Goal: Transaction & Acquisition: Purchase product/service

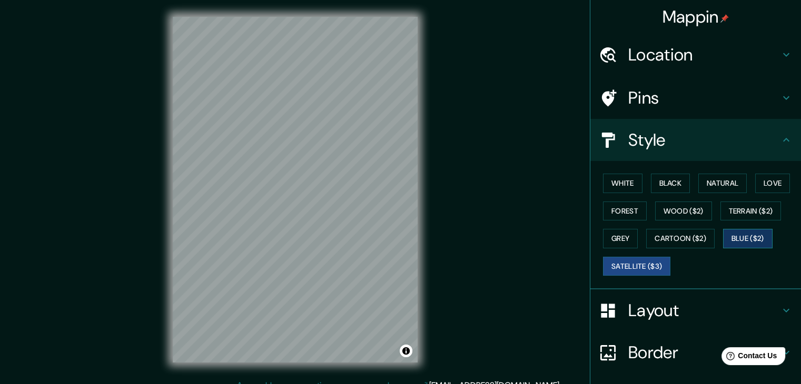
click at [747, 235] on button "Blue ($2)" at bounding box center [747, 238] width 49 height 19
click at [697, 238] on button "Cartoon ($2)" at bounding box center [680, 238] width 68 height 19
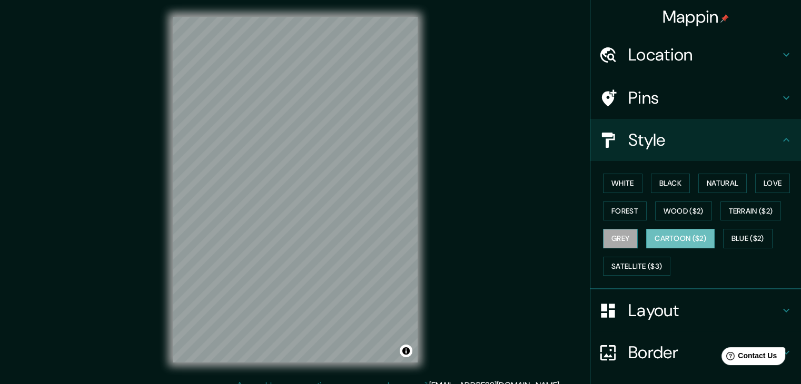
click at [625, 230] on button "Grey" at bounding box center [620, 238] width 35 height 19
click at [630, 186] on button "White" at bounding box center [622, 183] width 39 height 19
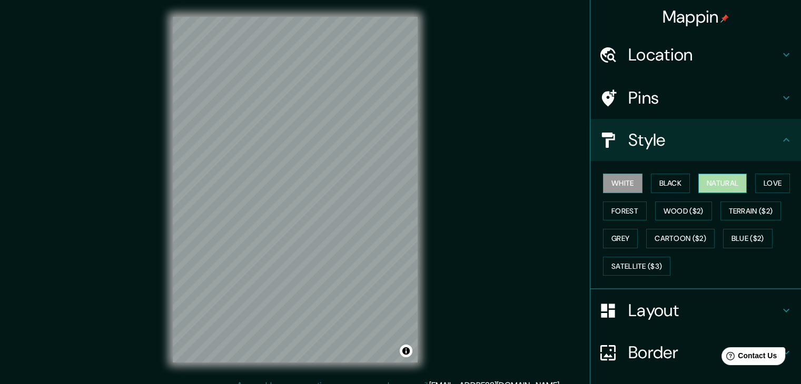
click at [718, 183] on button "Natural" at bounding box center [722, 183] width 48 height 19
click at [676, 175] on button "Black" at bounding box center [670, 183] width 39 height 19
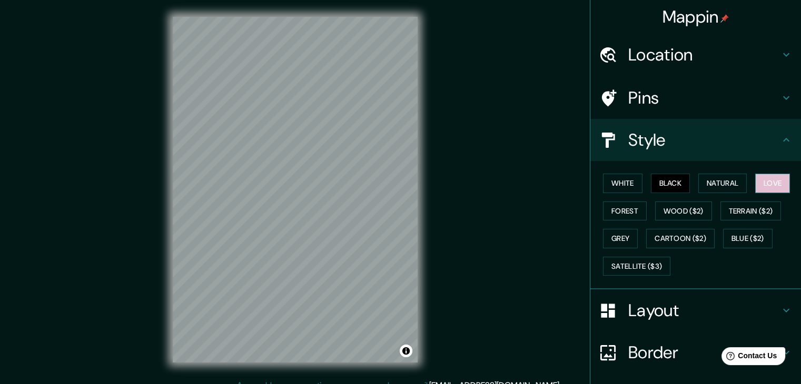
click at [782, 178] on button "Love" at bounding box center [772, 183] width 35 height 19
click at [756, 206] on button "Terrain ($2)" at bounding box center [750, 211] width 61 height 19
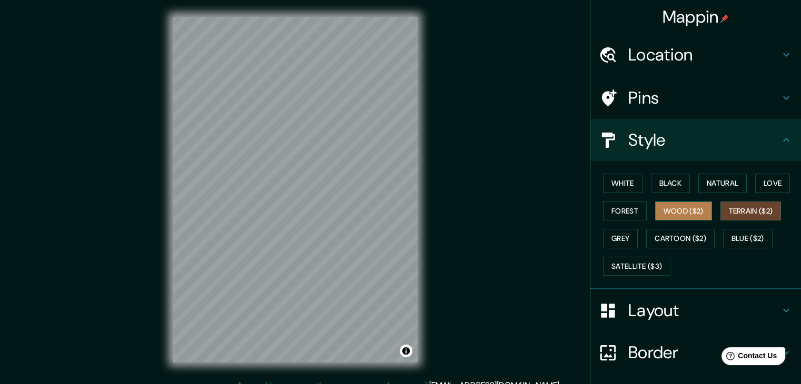
click at [687, 208] on button "Wood ($2)" at bounding box center [683, 211] width 57 height 19
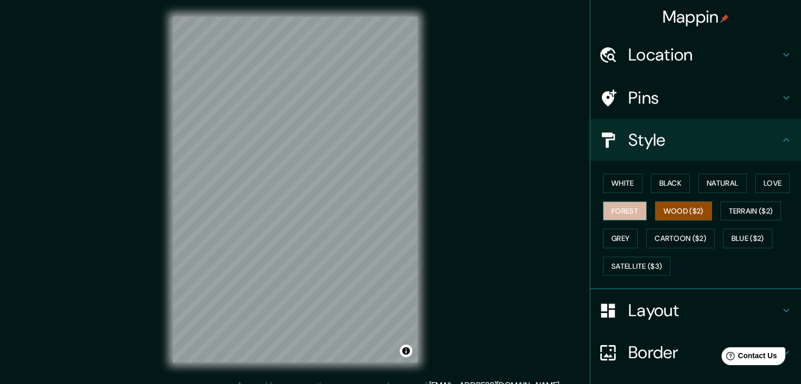
click at [613, 217] on button "Forest" at bounding box center [625, 211] width 44 height 19
click at [622, 234] on button "Grey" at bounding box center [620, 238] width 35 height 19
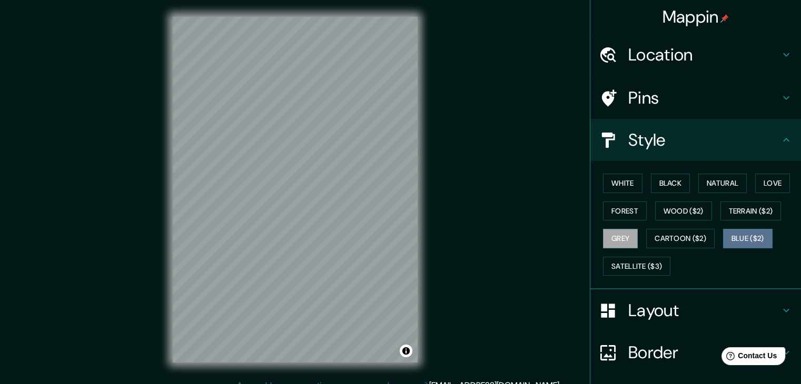
click at [723, 235] on button "Blue ($2)" at bounding box center [747, 238] width 49 height 19
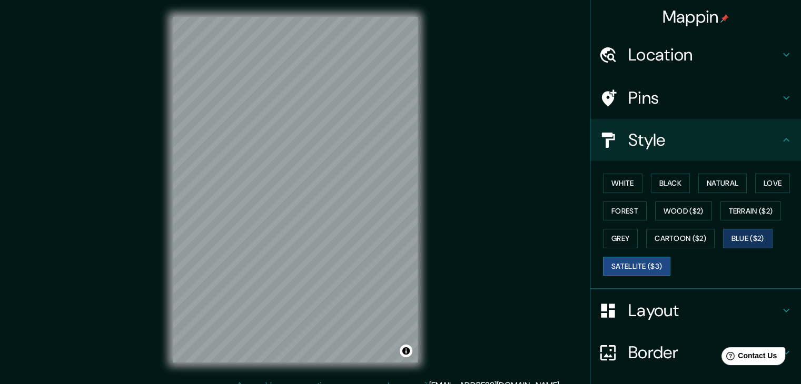
click at [625, 260] on button "Satellite ($3)" at bounding box center [636, 266] width 67 height 19
click at [725, 236] on button "Blue ($2)" at bounding box center [747, 238] width 49 height 19
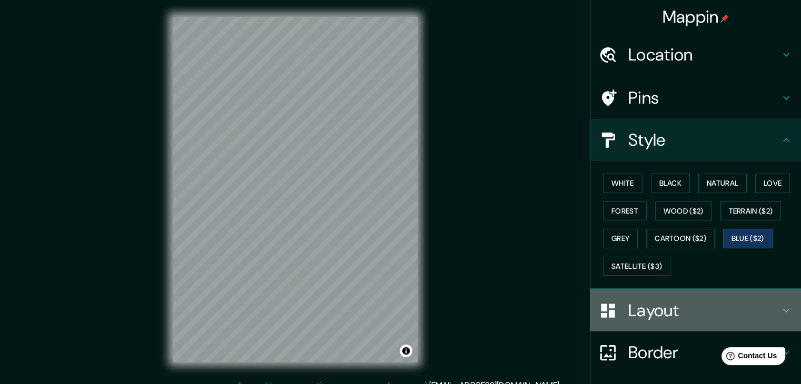
click at [654, 306] on h4 "Layout" at bounding box center [704, 310] width 152 height 21
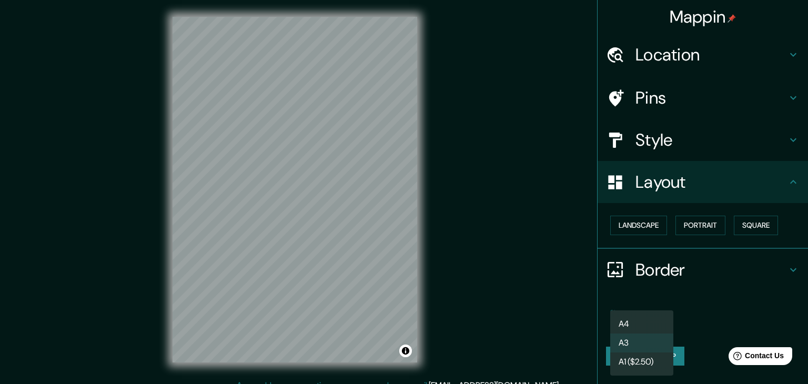
click at [638, 324] on body "Mappin Location [GEOGRAPHIC_DATA], [GEOGRAPHIC_DATA], [GEOGRAPHIC_DATA], [GEOGR…" at bounding box center [404, 192] width 808 height 384
click at [651, 222] on div at bounding box center [404, 192] width 808 height 384
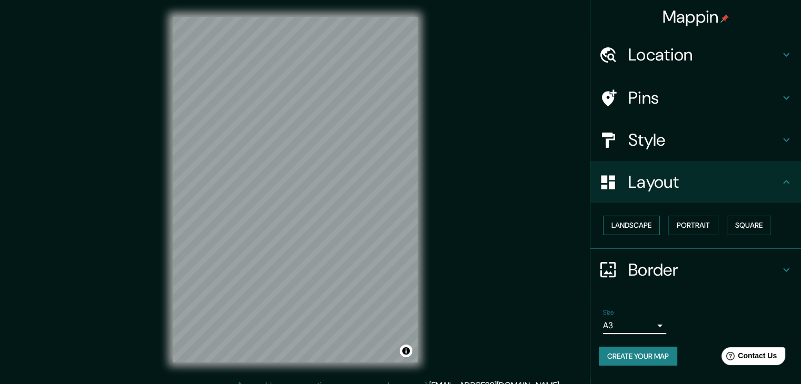
click at [648, 236] on div "Landscape [GEOGRAPHIC_DATA]" at bounding box center [699, 226] width 202 height 28
click at [647, 224] on button "Landscape" at bounding box center [631, 225] width 57 height 19
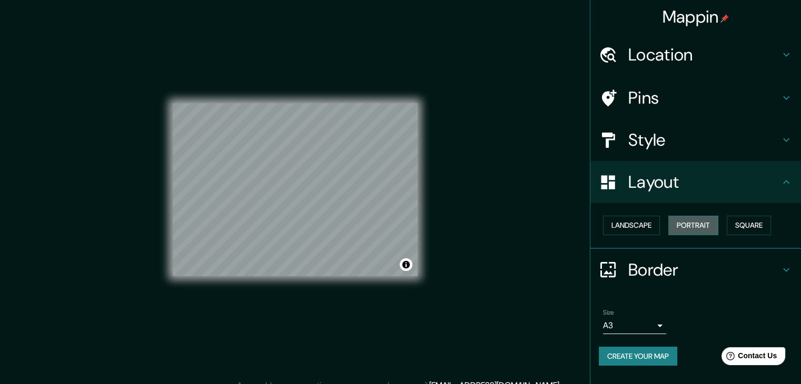
click at [692, 223] on button "Portrait" at bounding box center [693, 225] width 50 height 19
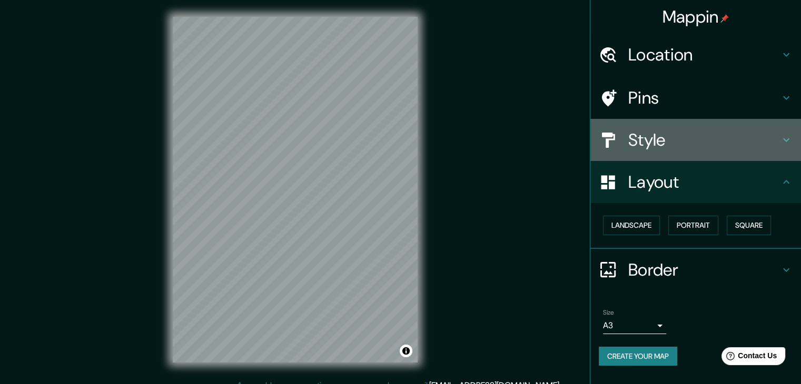
click at [672, 142] on h4 "Style" at bounding box center [704, 139] width 152 height 21
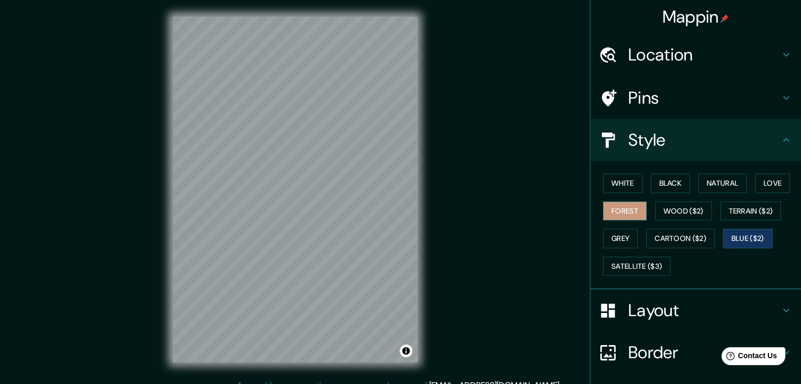
click at [614, 212] on button "Forest" at bounding box center [625, 211] width 44 height 19
click at [716, 179] on button "Natural" at bounding box center [722, 183] width 48 height 19
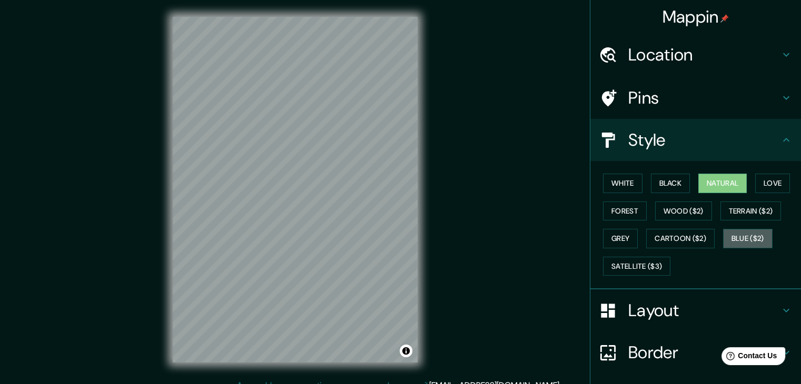
drag, startPoint x: 745, startPoint y: 236, endPoint x: 764, endPoint y: 102, distance: 135.5
click at [742, 241] on button "Blue ($2)" at bounding box center [747, 238] width 49 height 19
click at [729, 176] on button "Natural" at bounding box center [722, 183] width 48 height 19
